Goal: Find specific page/section: Find specific page/section

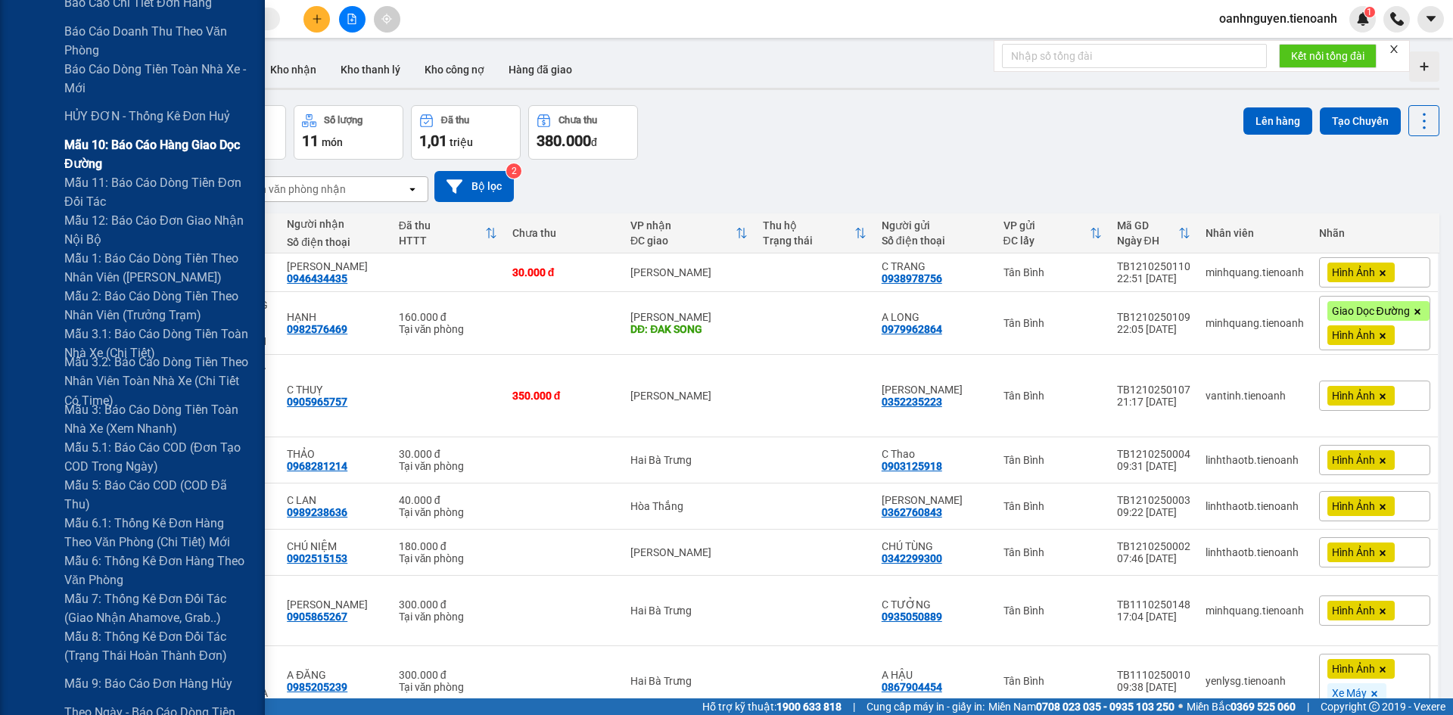
scroll to position [303, 0]
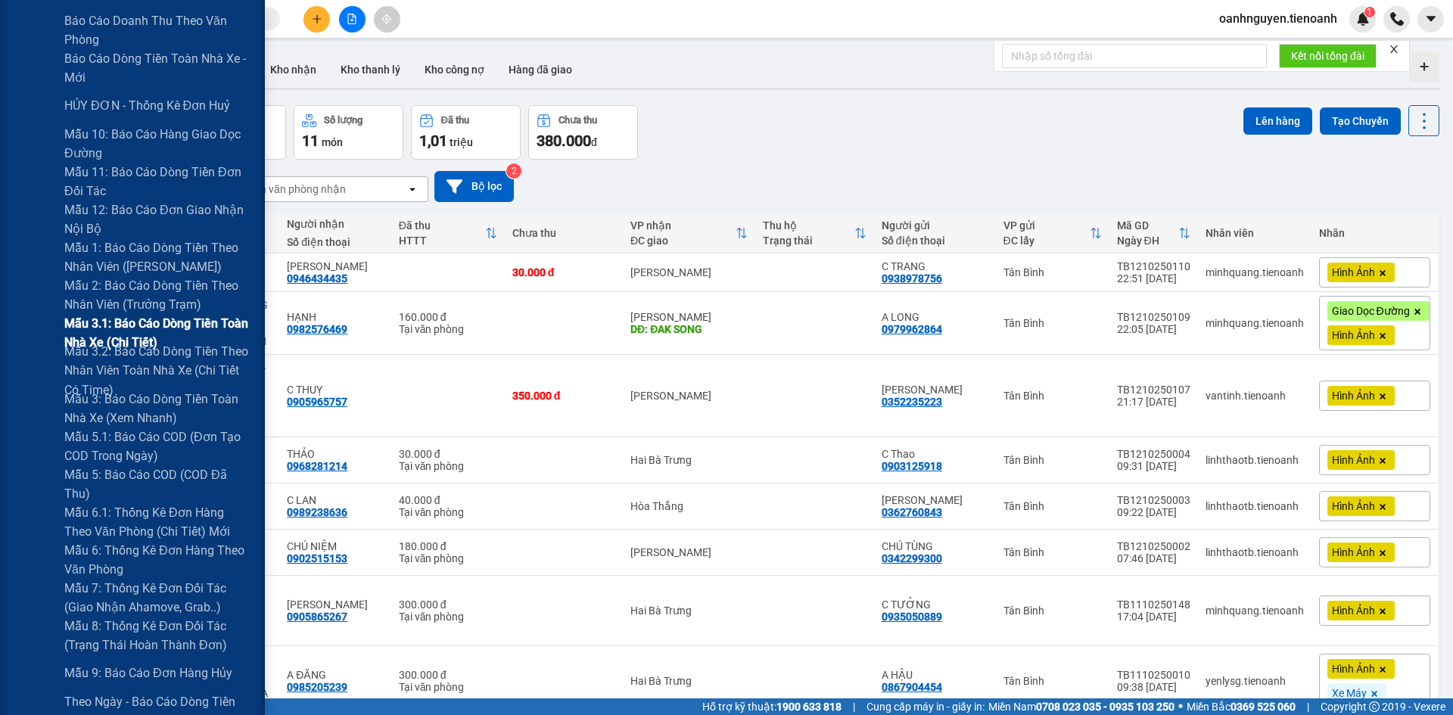
click at [102, 335] on span "Mẫu 3.1: Báo cáo dòng tiền toàn nhà xe (Chi Tiết)" at bounding box center [158, 333] width 189 height 38
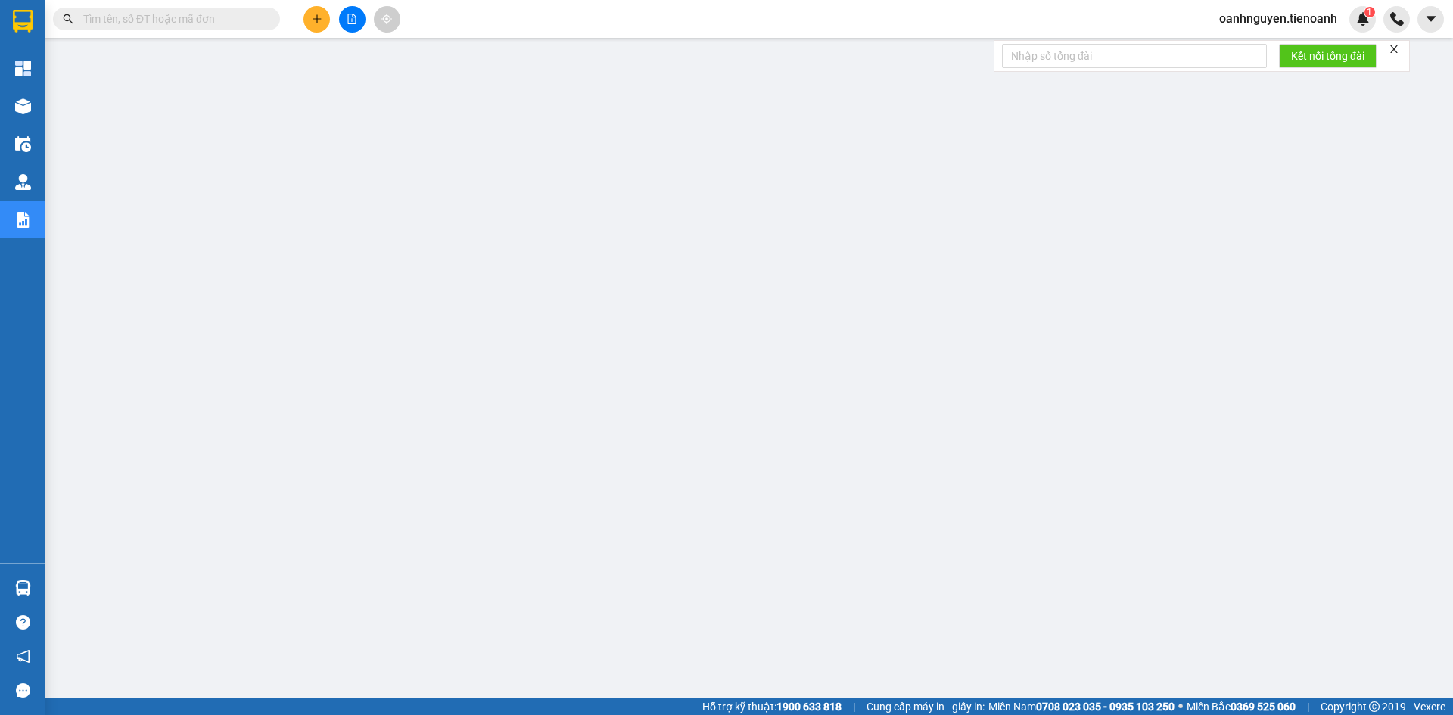
click at [1395, 47] on icon "close" at bounding box center [1394, 49] width 11 height 11
click at [164, 19] on input "text" at bounding box center [172, 19] width 179 height 17
paste input "DL1010250014"
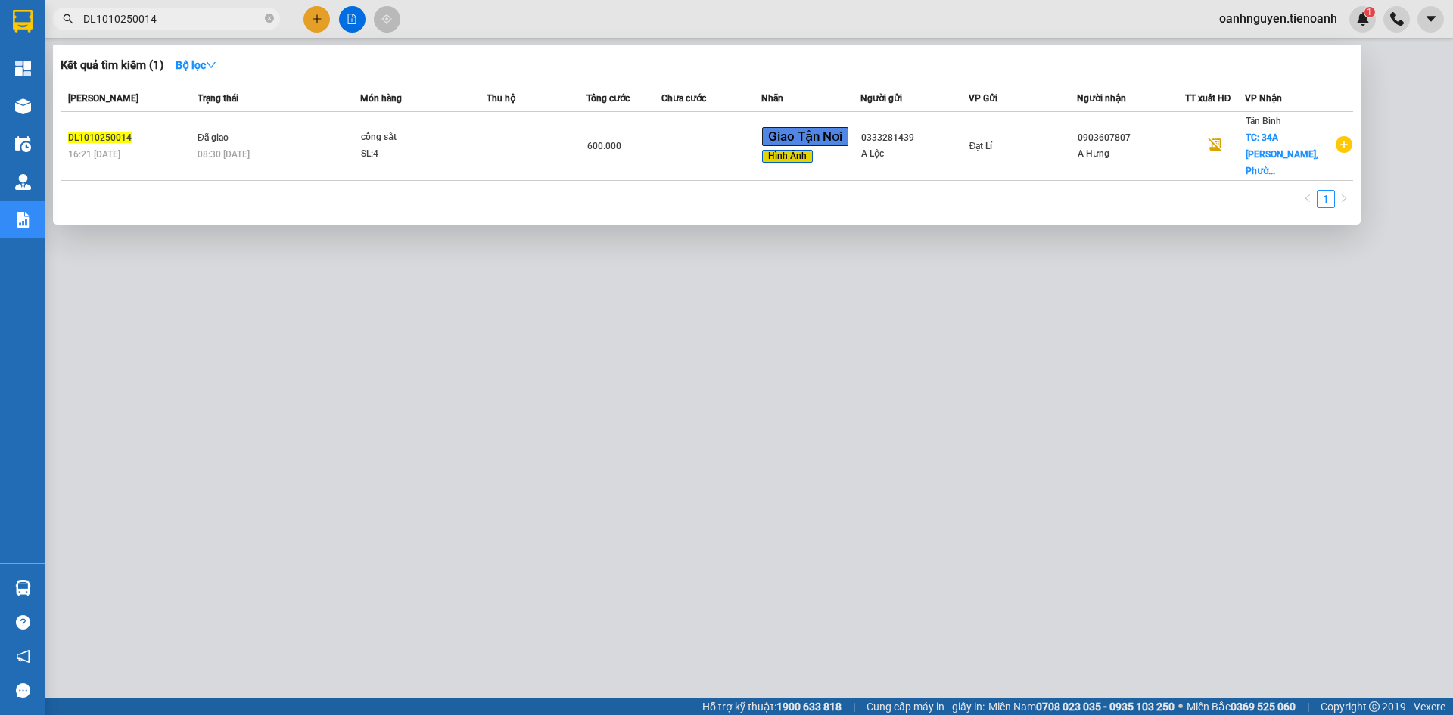
type input "DL1010250014"
click at [852, 593] on div at bounding box center [726, 357] width 1453 height 715
